Goal: Find specific page/section: Find specific page/section

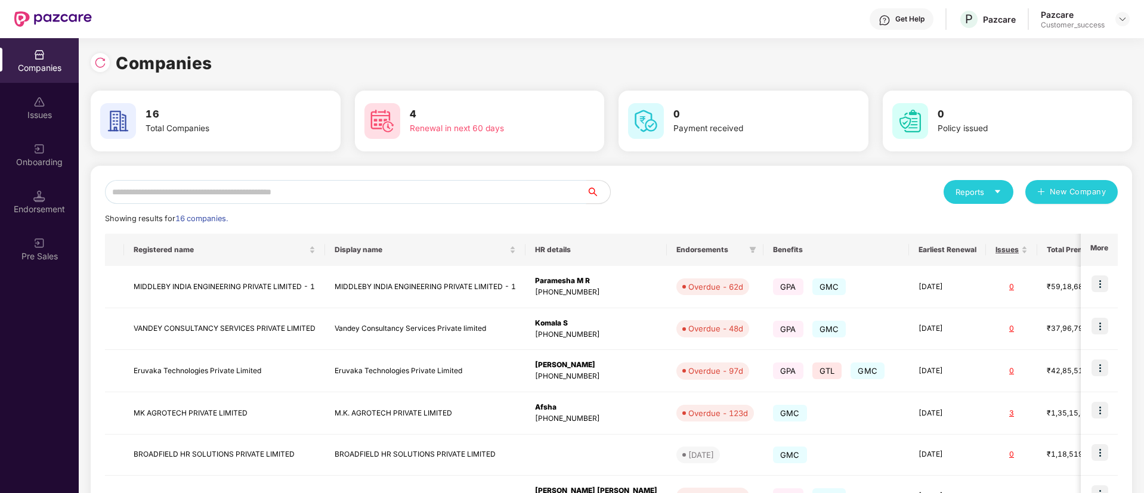
click at [266, 199] on input "text" at bounding box center [345, 192] width 481 height 24
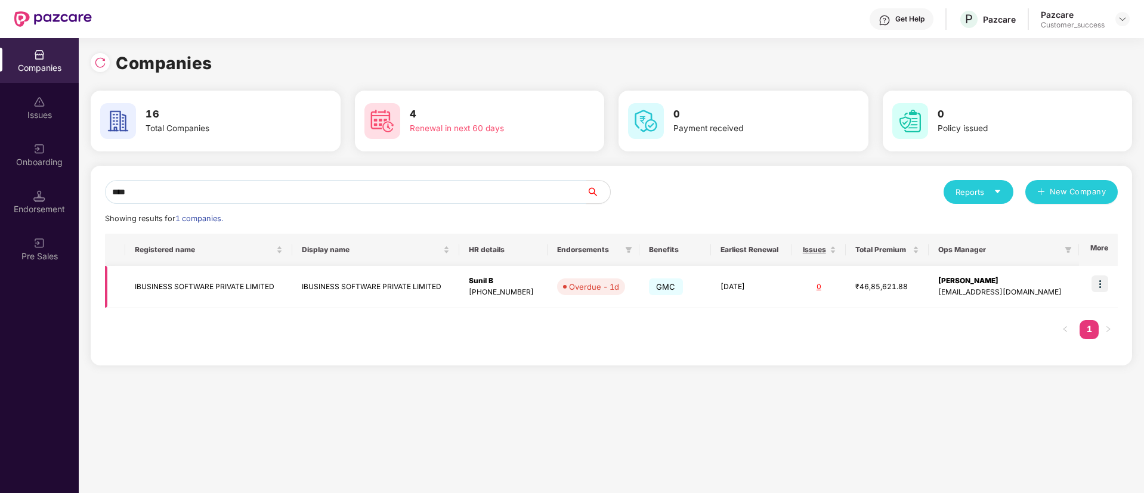
type input "****"
click at [1107, 283] on img at bounding box center [1099, 284] width 17 height 17
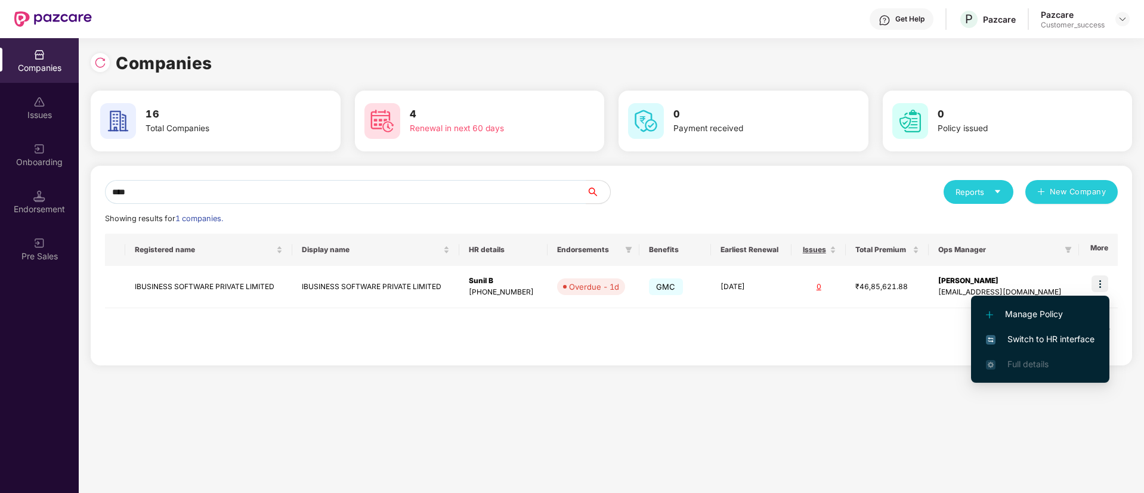
click at [1074, 335] on span "Switch to HR interface" at bounding box center [1040, 339] width 109 height 13
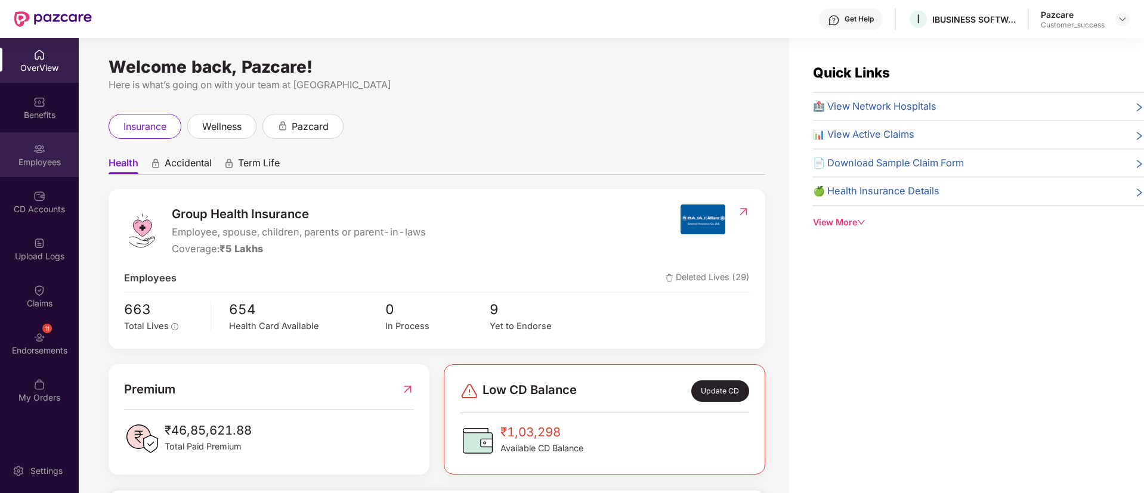
click at [39, 162] on div "Employees" at bounding box center [39, 162] width 79 height 12
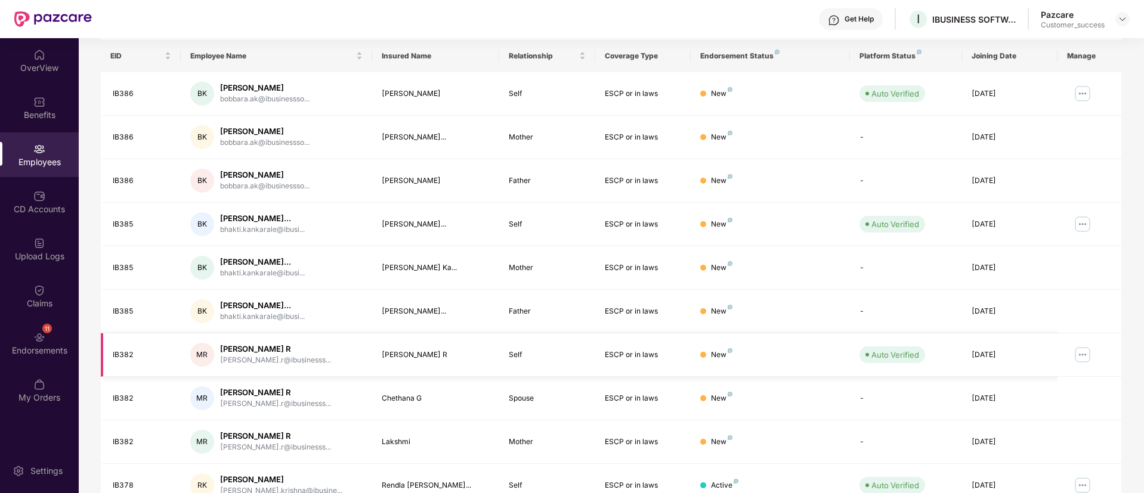
scroll to position [190, 0]
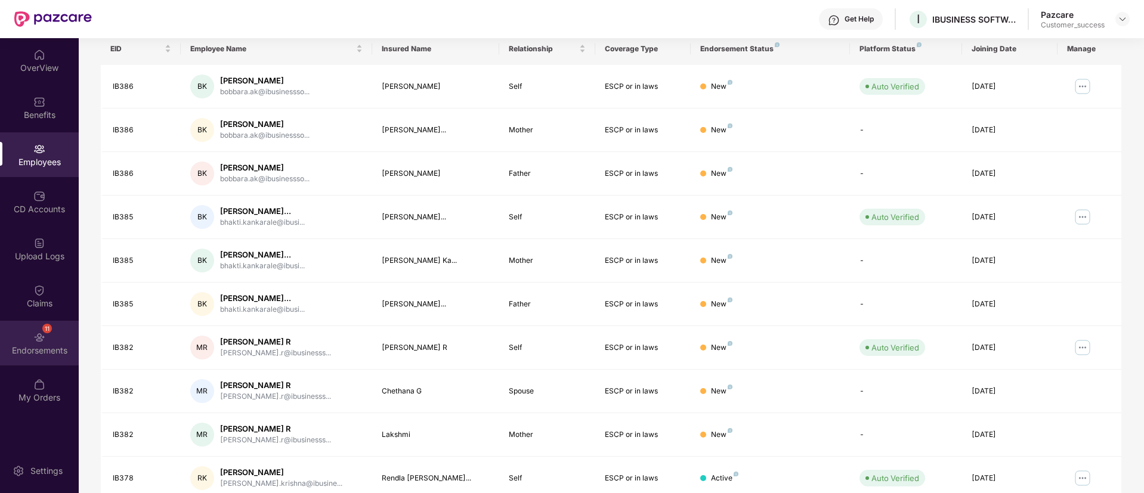
click at [35, 349] on div "Endorsements" at bounding box center [39, 351] width 79 height 12
